Goal: Transaction & Acquisition: Subscribe to service/newsletter

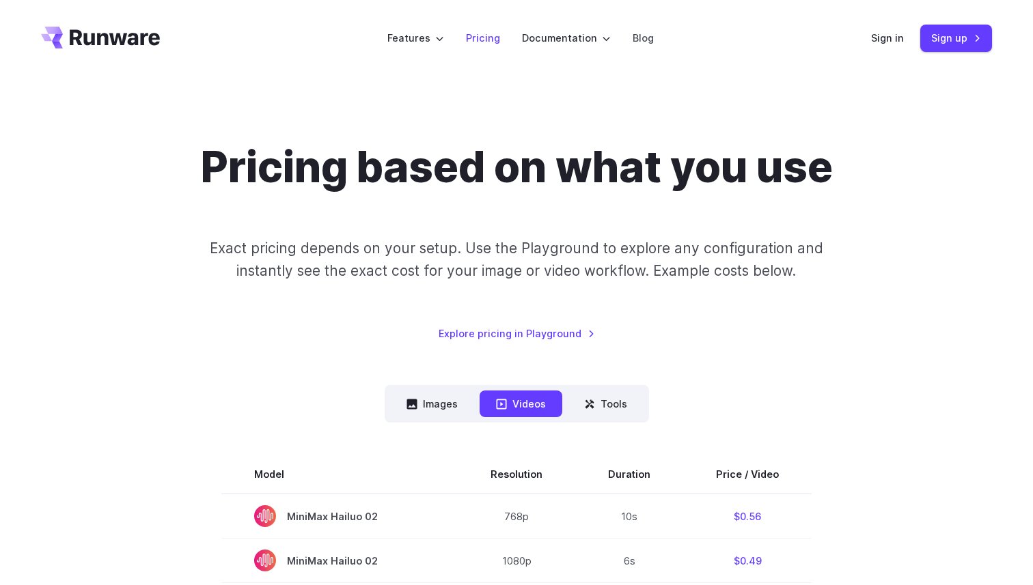
click at [496, 38] on link "Pricing" at bounding box center [483, 38] width 34 height 16
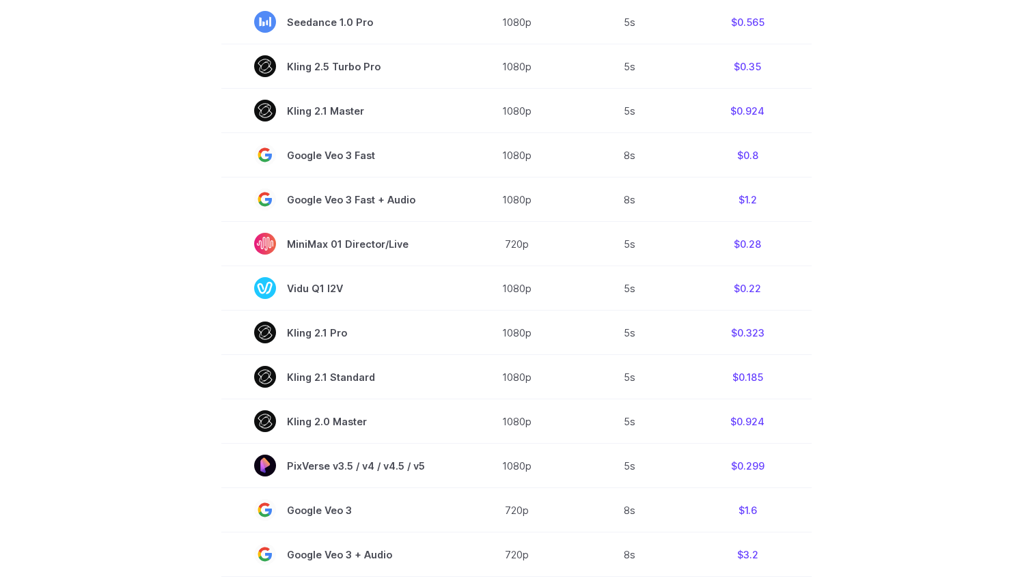
scroll to position [371, 0]
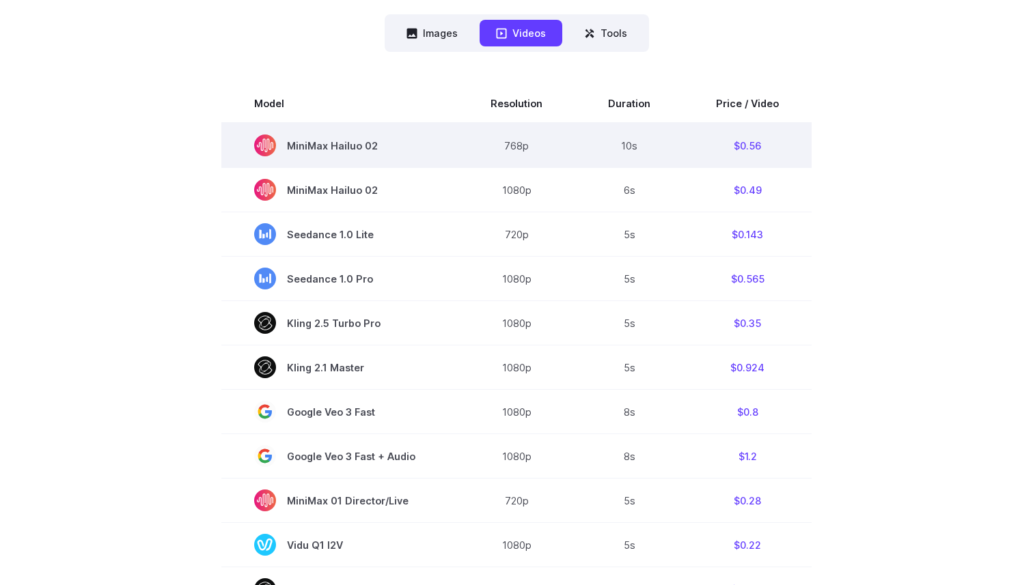
click at [676, 136] on td "10s" at bounding box center [629, 145] width 108 height 45
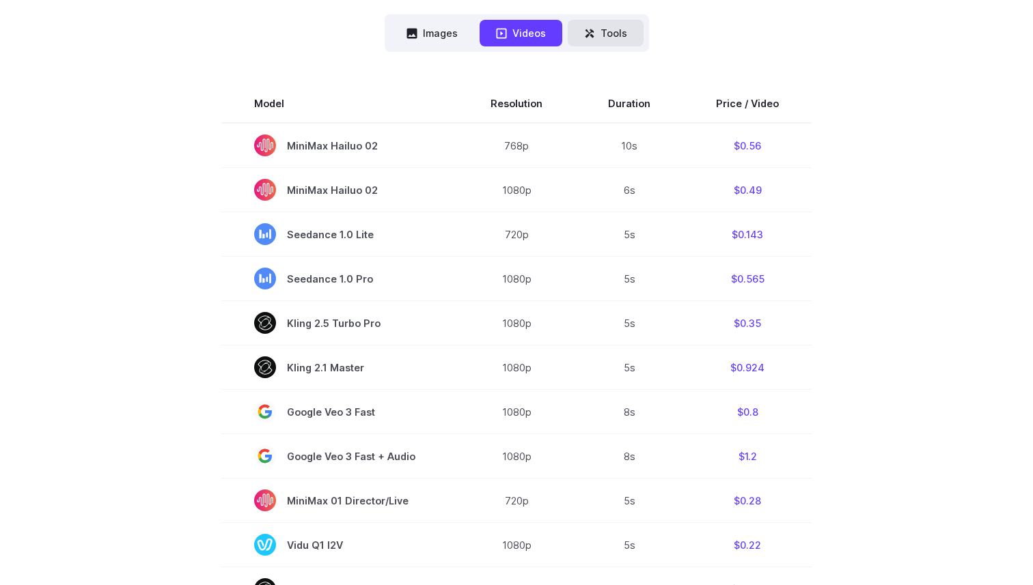
click at [612, 38] on button "Tools" at bounding box center [606, 33] width 76 height 27
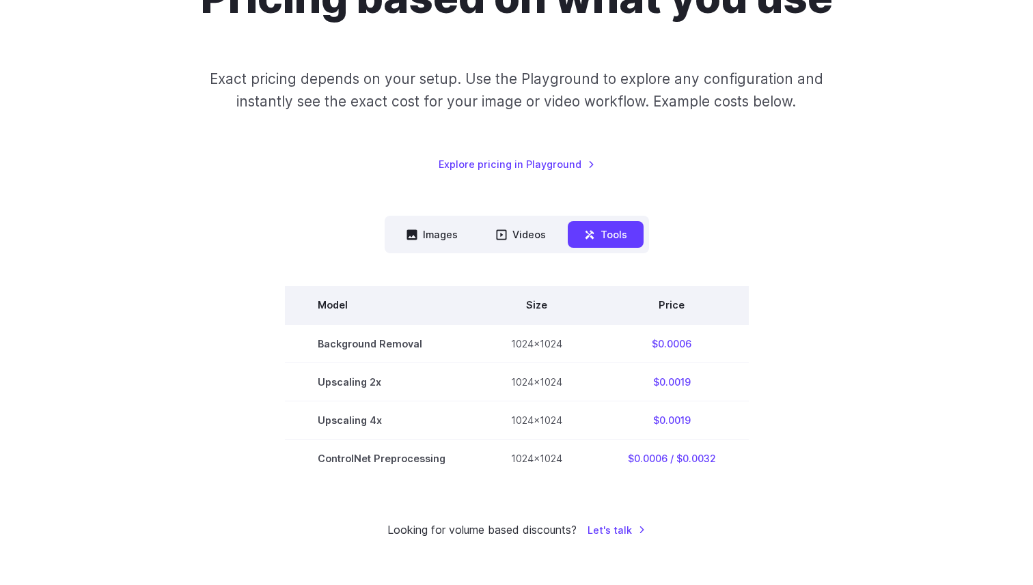
scroll to position [0, 0]
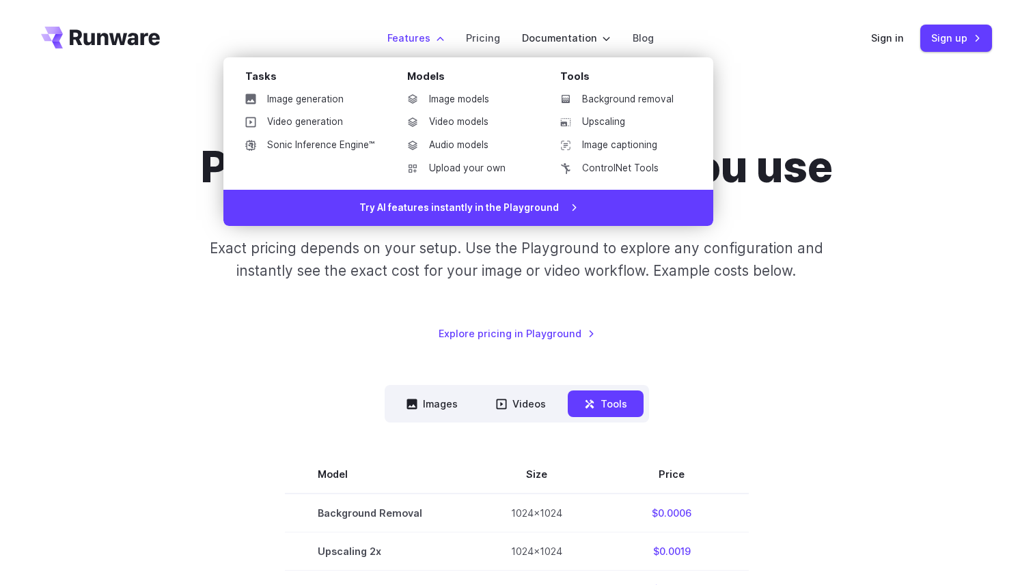
click at [424, 36] on label "Features" at bounding box center [415, 38] width 57 height 16
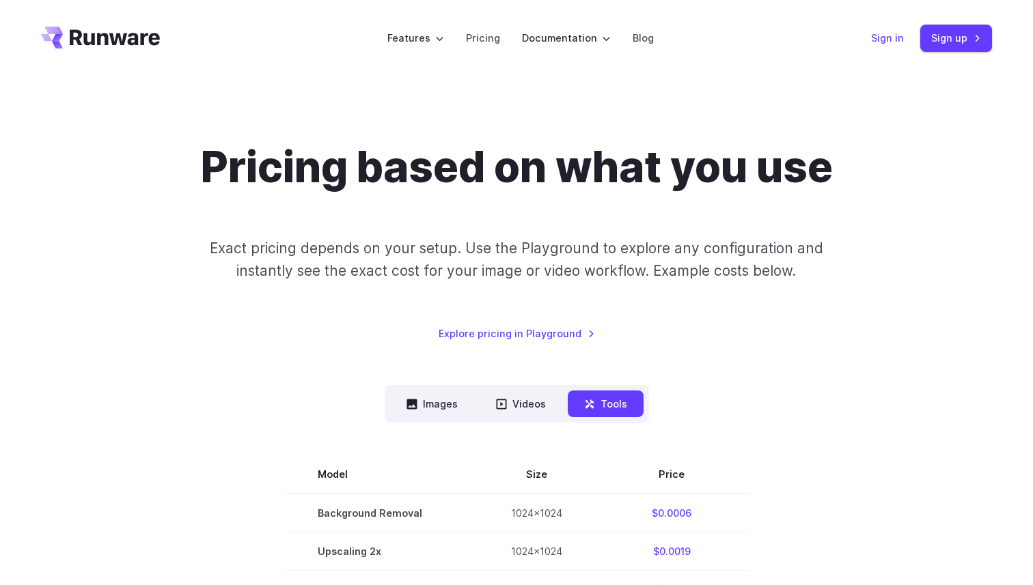
click at [877, 40] on link "Sign in" at bounding box center [887, 38] width 33 height 16
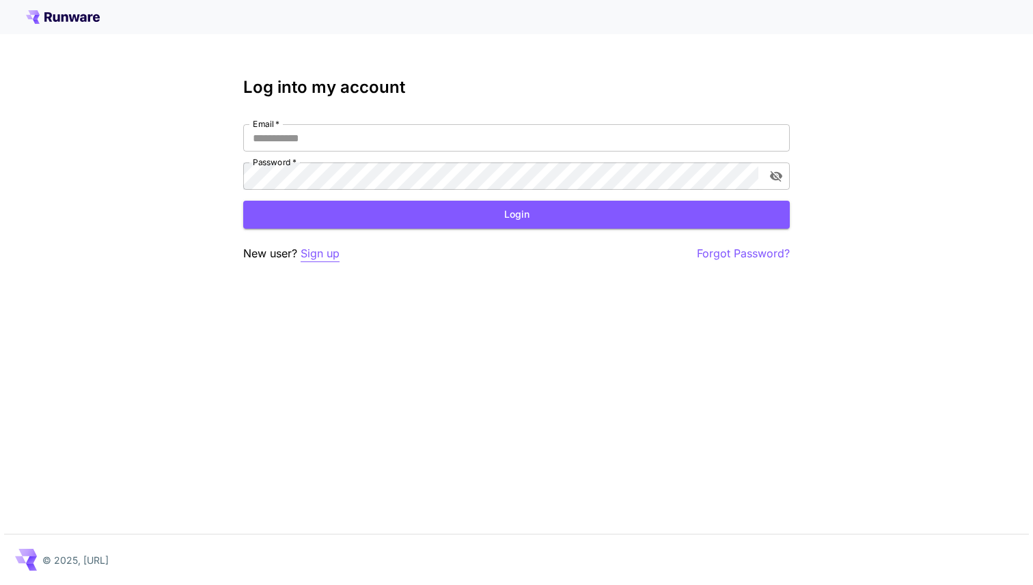
click at [318, 253] on p "Sign up" at bounding box center [320, 253] width 39 height 17
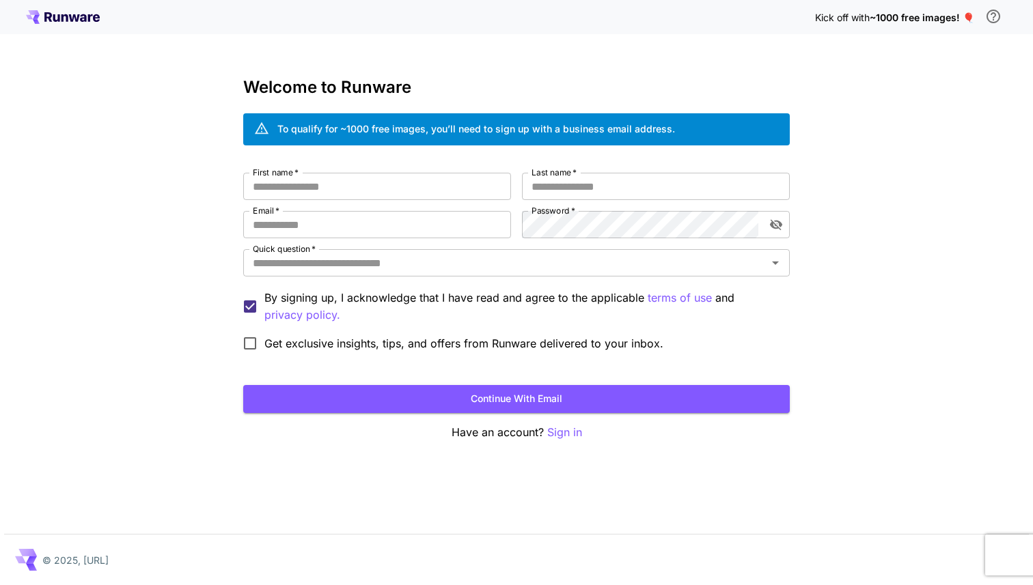
click at [950, 20] on span "~1000 free images! 🎈" at bounding box center [921, 18] width 104 height 12
click at [966, 16] on span "~1000 free images! 🎈" at bounding box center [921, 18] width 104 height 12
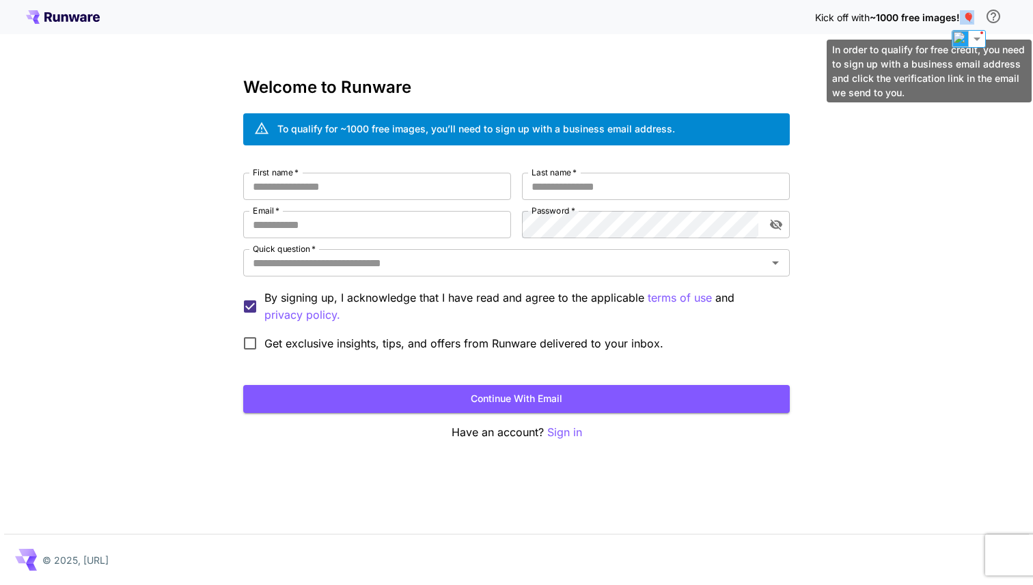
click at [988, 21] on icon "\a In order to qualify for free credit, you need to sign up with a business ema…" at bounding box center [993, 16] width 16 height 16
